Goal: Task Accomplishment & Management: Manage account settings

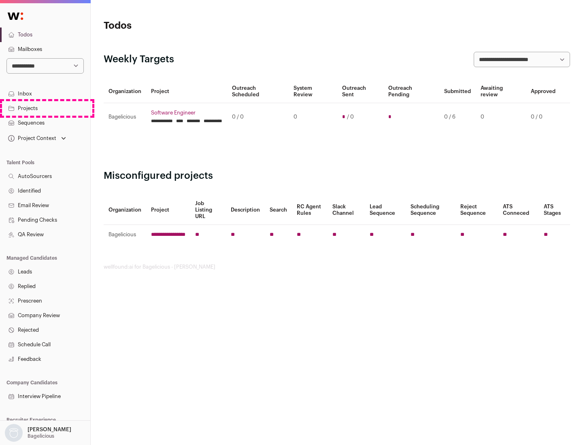
click at [45, 108] on link "Projects" at bounding box center [45, 108] width 90 height 15
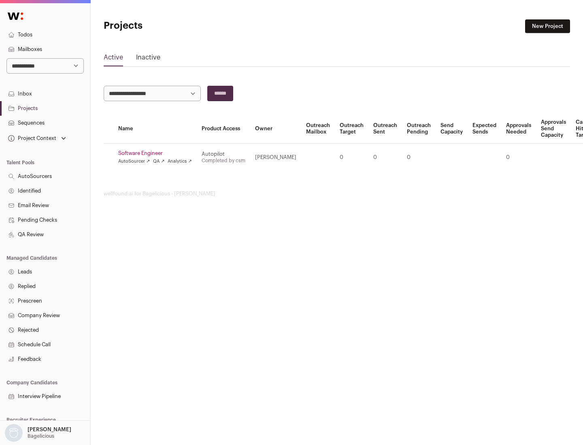
click at [157, 153] on link "Software Engineer" at bounding box center [155, 153] width 74 height 6
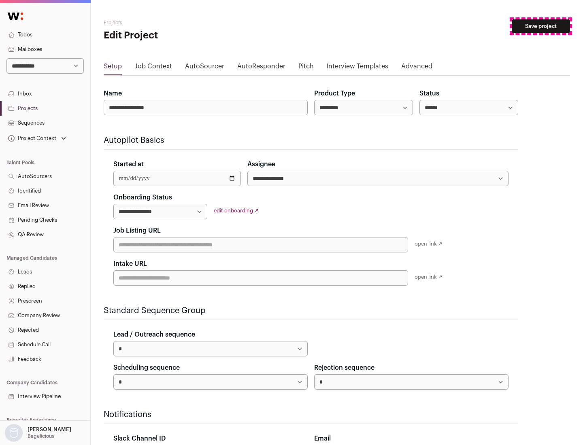
click at [541, 26] on button "Save project" at bounding box center [541, 26] width 58 height 14
